Goal: Task Accomplishment & Management: Complete application form

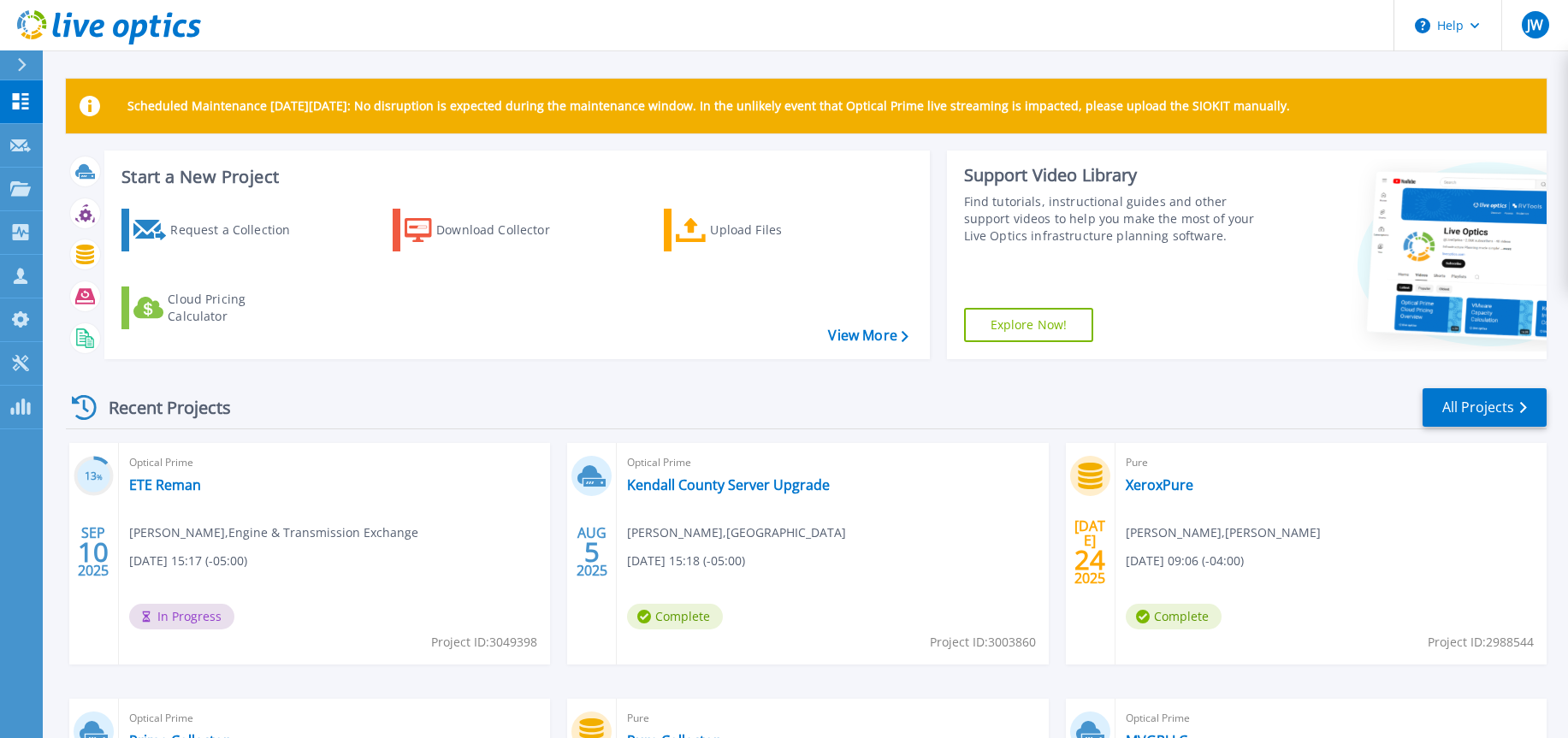
click at [320, 374] on div "Recent Projects All Projects 13 % [DATE] Optical Prime ETE Reman [PERSON_NAME] …" at bounding box center [806, 670] width 1480 height 595
click at [93, 153] on p "Request Capture" at bounding box center [92, 146] width 97 height 44
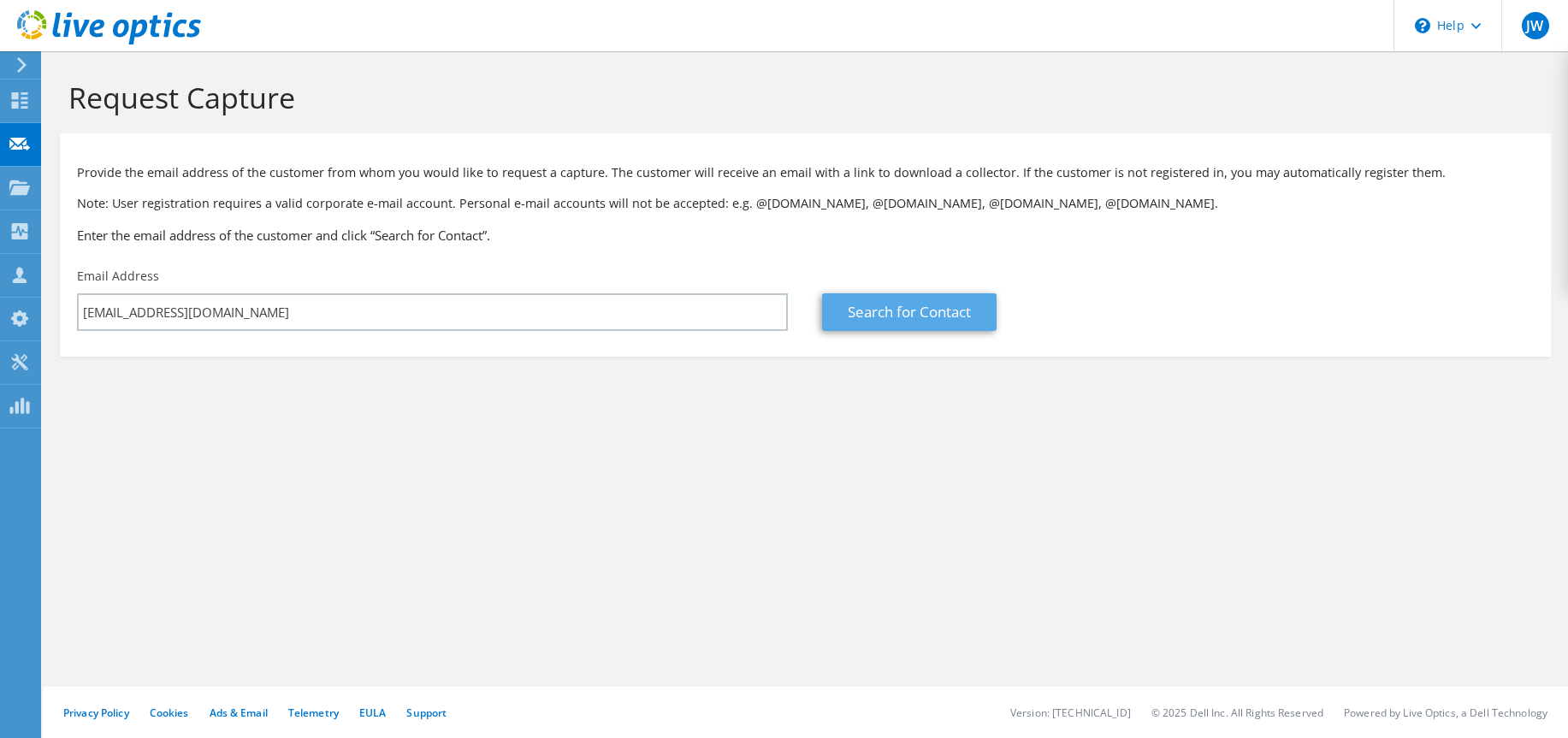
type input "alevy@mw-sf.com"
click at [946, 310] on link "Search for Contact" at bounding box center [908, 312] width 175 height 38
type input "Midwest Custom Case, Inc."
type input "Andrew"
type input "Levy"
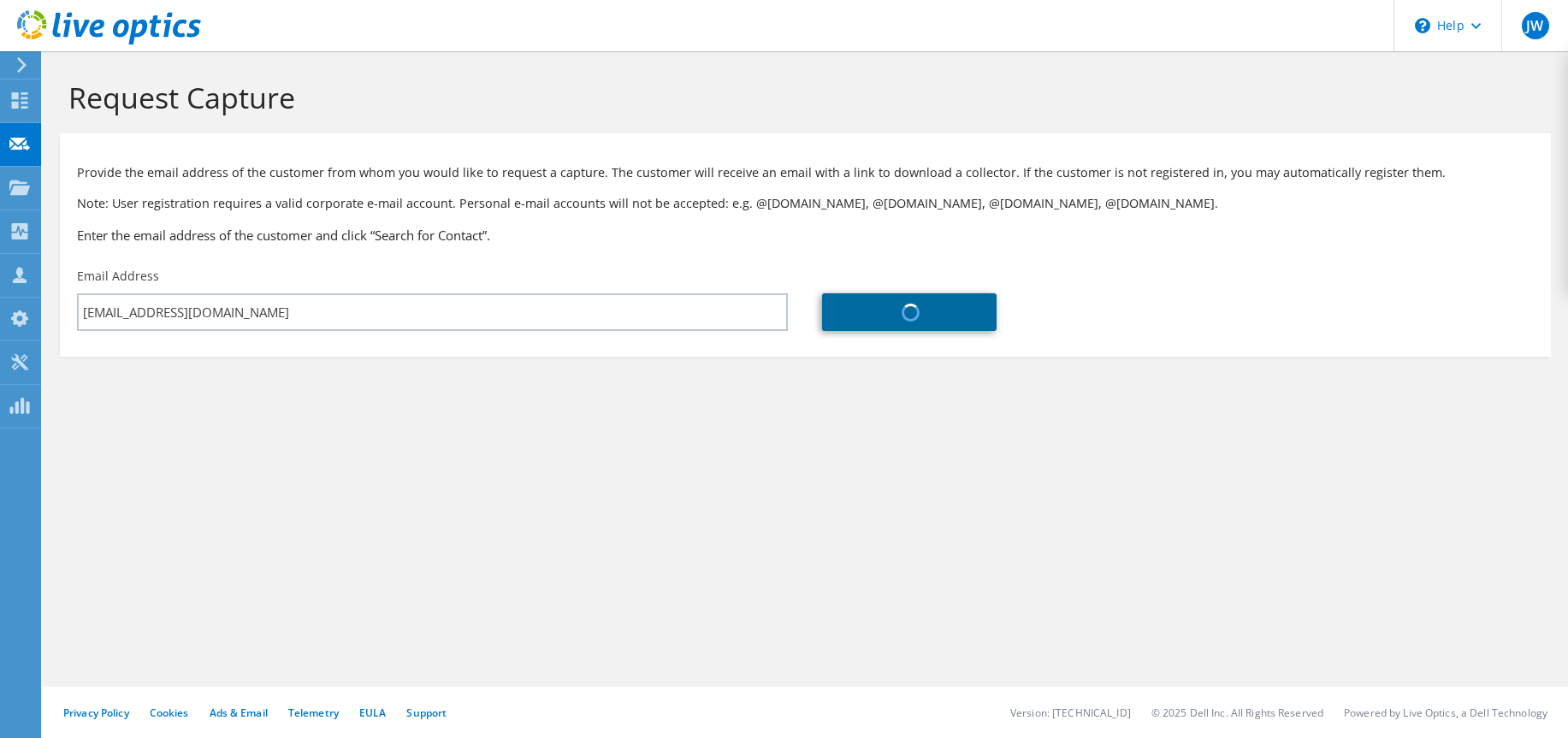
type input "[GEOGRAPHIC_DATA]"
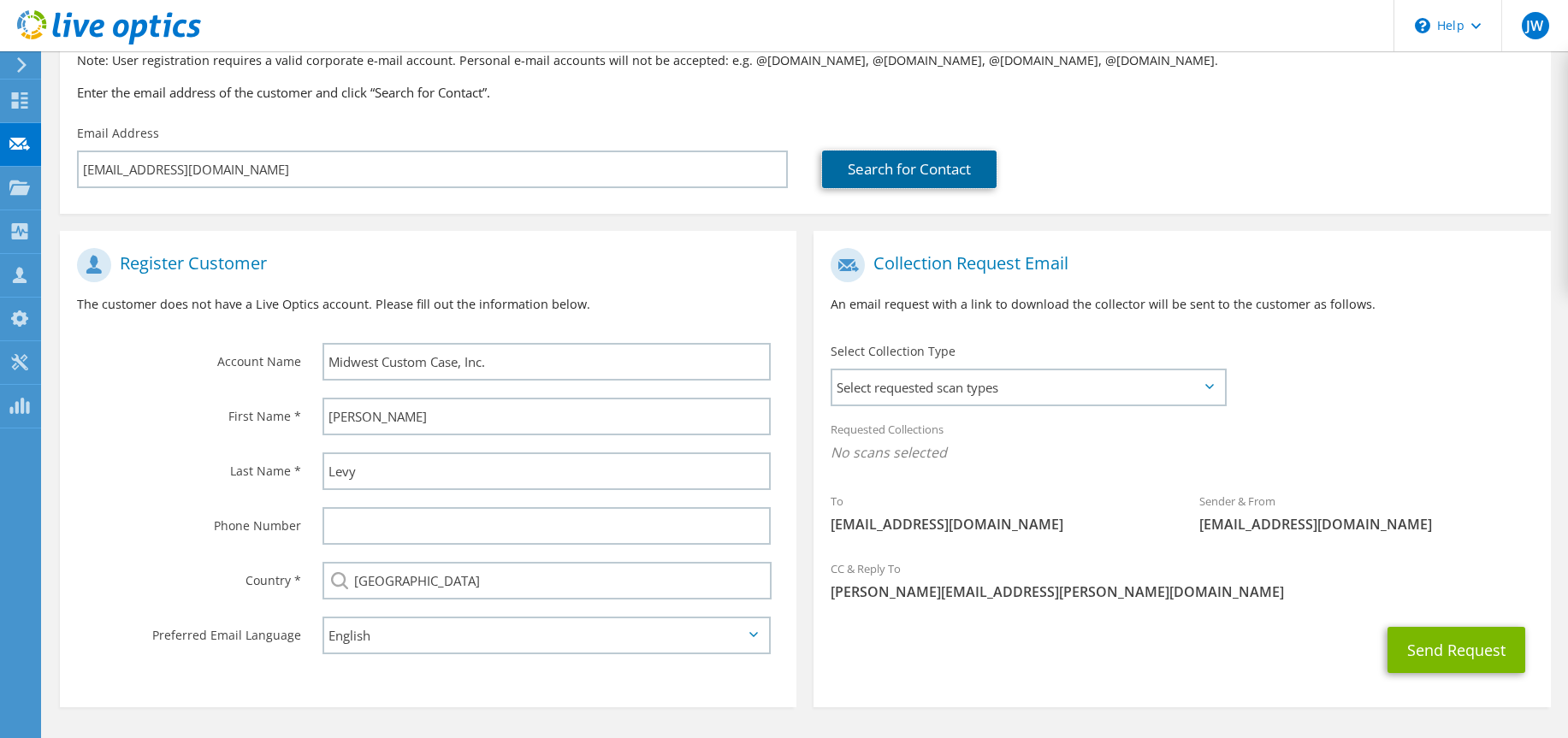
scroll to position [197, 0]
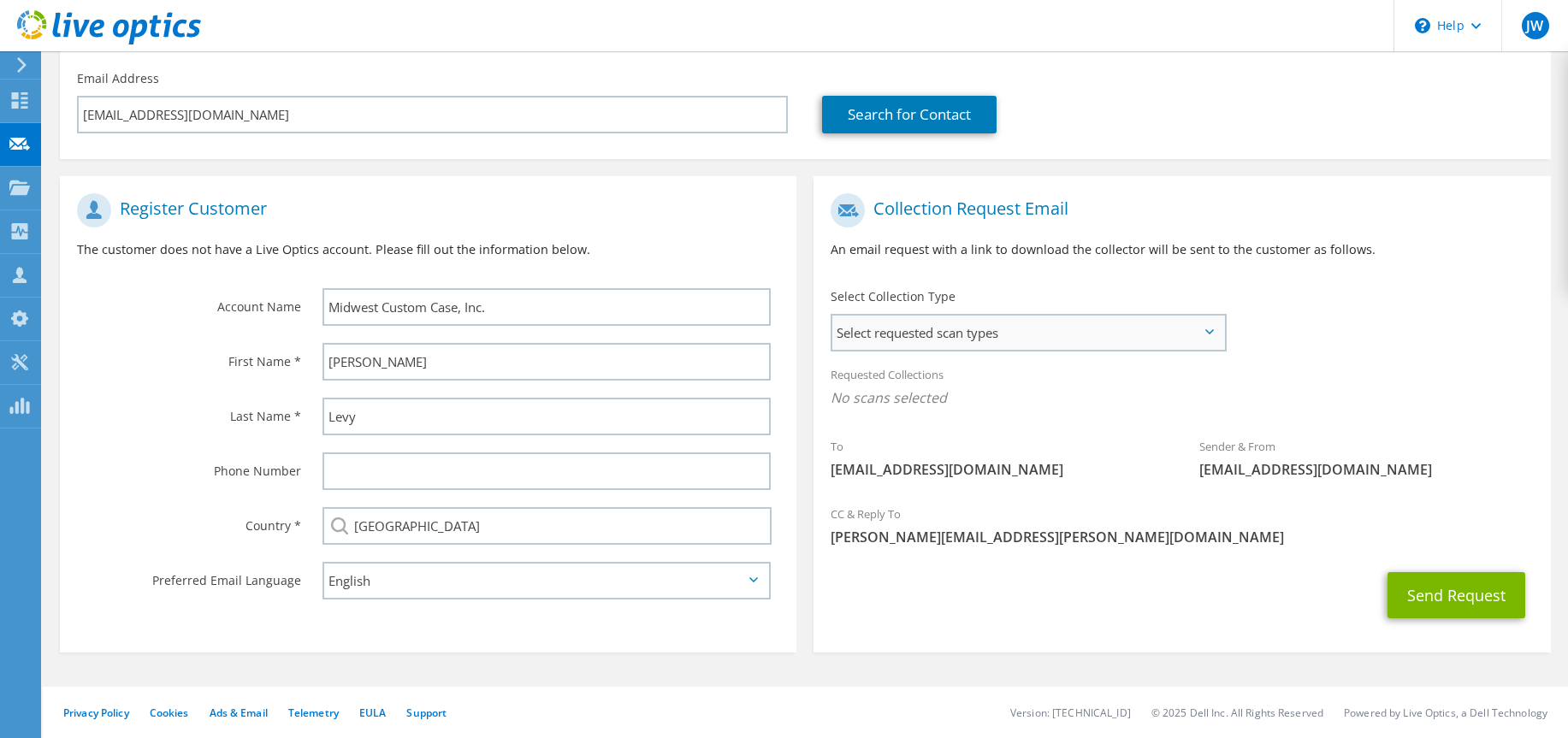
click at [1195, 324] on span "Select requested scan types" at bounding box center [1028, 333] width 392 height 34
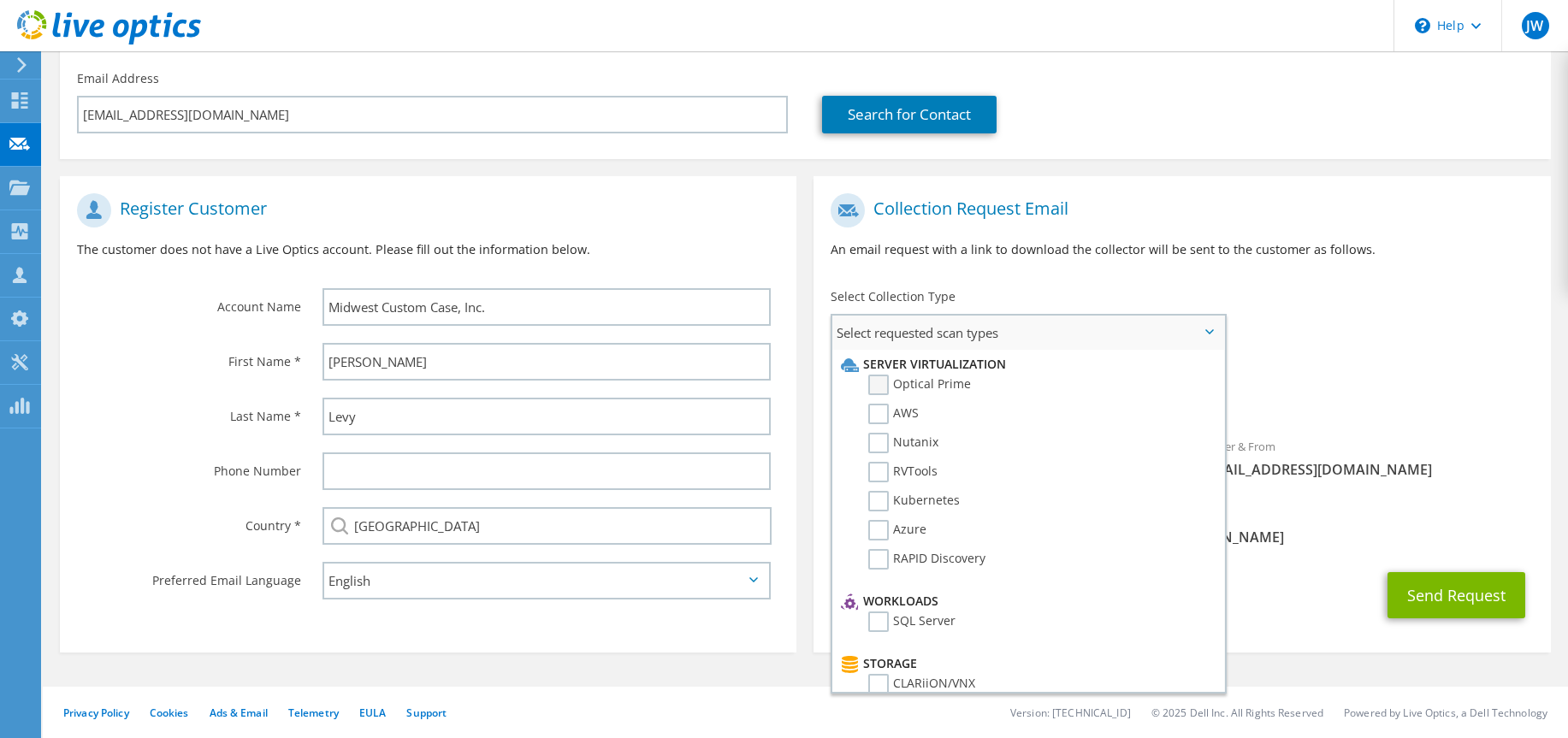
click at [873, 383] on label "Optical Prime" at bounding box center [918, 384] width 102 height 21
click at [0, 0] on input "Optical Prime" at bounding box center [0, 0] width 0 height 0
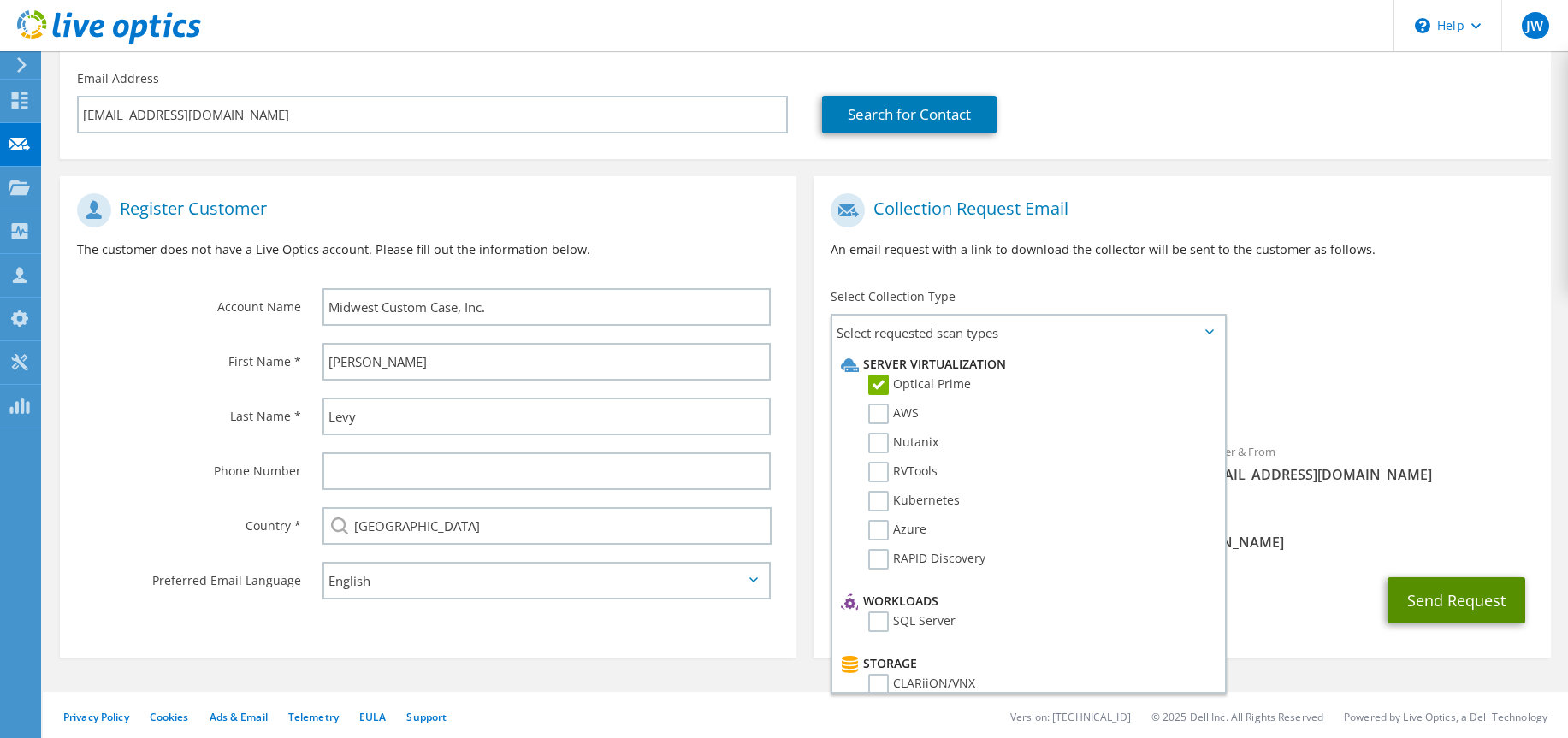
click at [1441, 599] on button "Send Request" at bounding box center [1456, 600] width 138 height 46
